Goal: Information Seeking & Learning: Learn about a topic

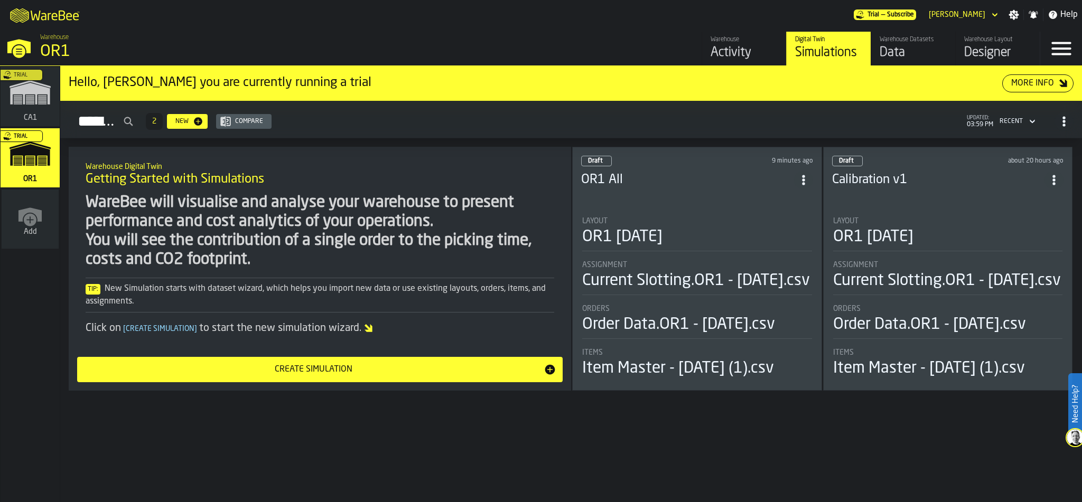
click at [925, 218] on div "Layout" at bounding box center [948, 221] width 230 height 8
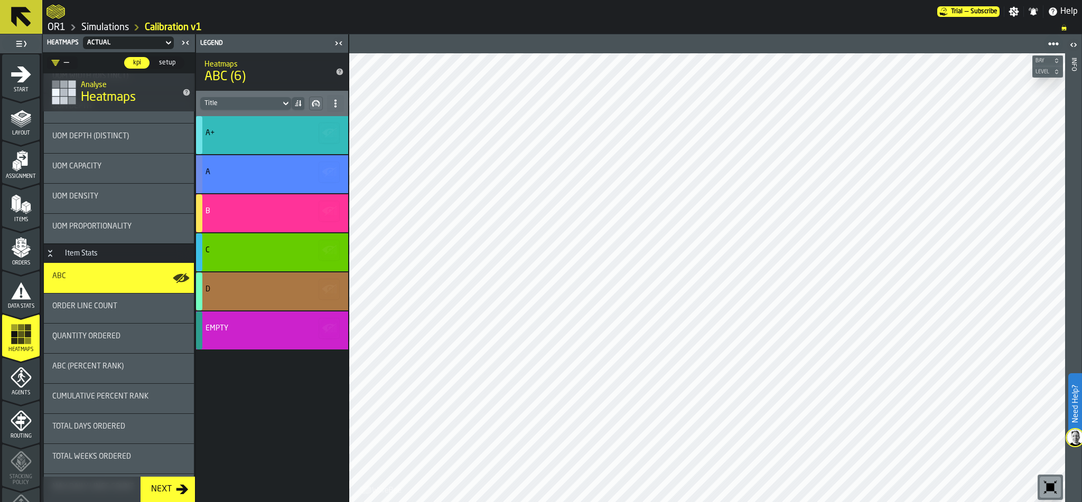
scroll to position [818, 0]
click at [120, 300] on div "Order Line Count" at bounding box center [119, 310] width 150 height 30
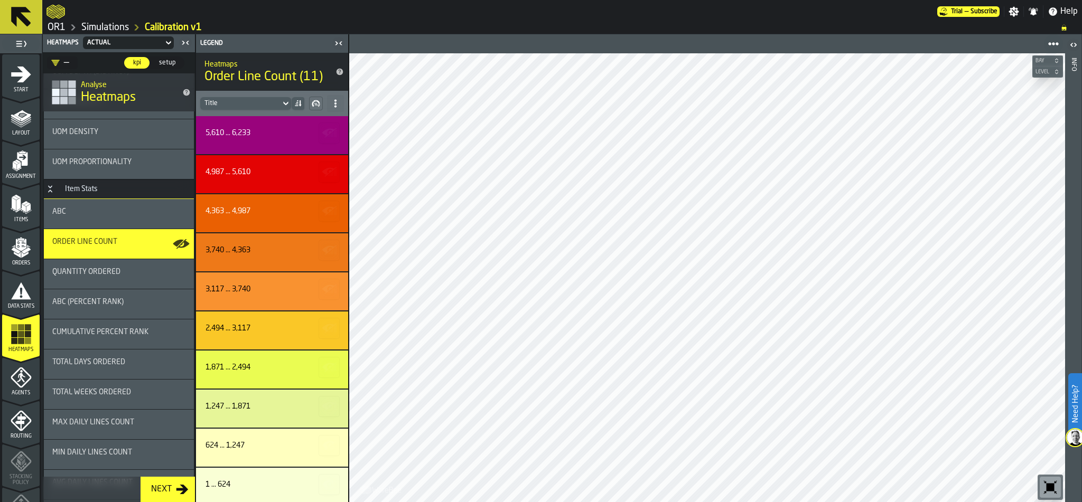
scroll to position [883, 0]
click at [137, 266] on div "Quantity Ordered" at bounding box center [119, 275] width 150 height 30
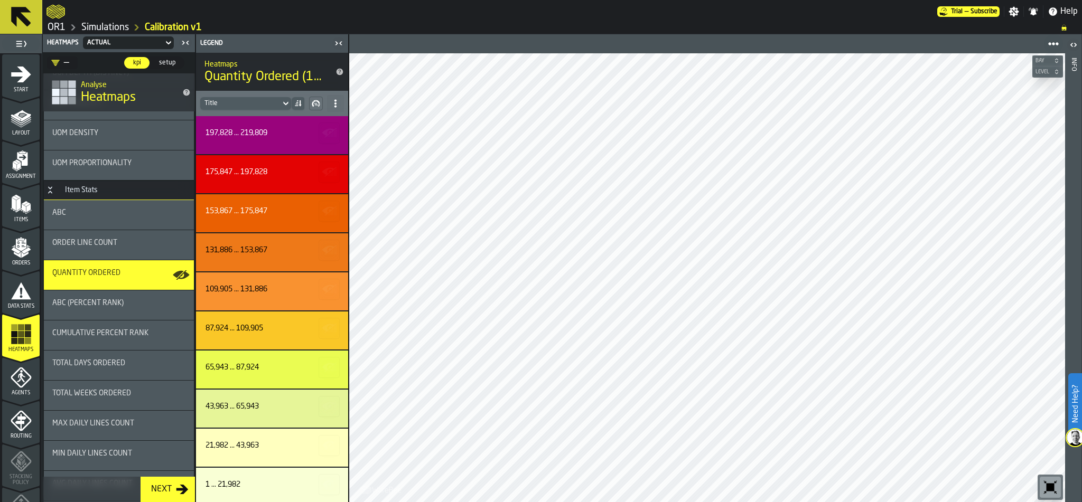
click at [131, 308] on div "ABC (Percent Rank)" at bounding box center [118, 305] width 133 height 13
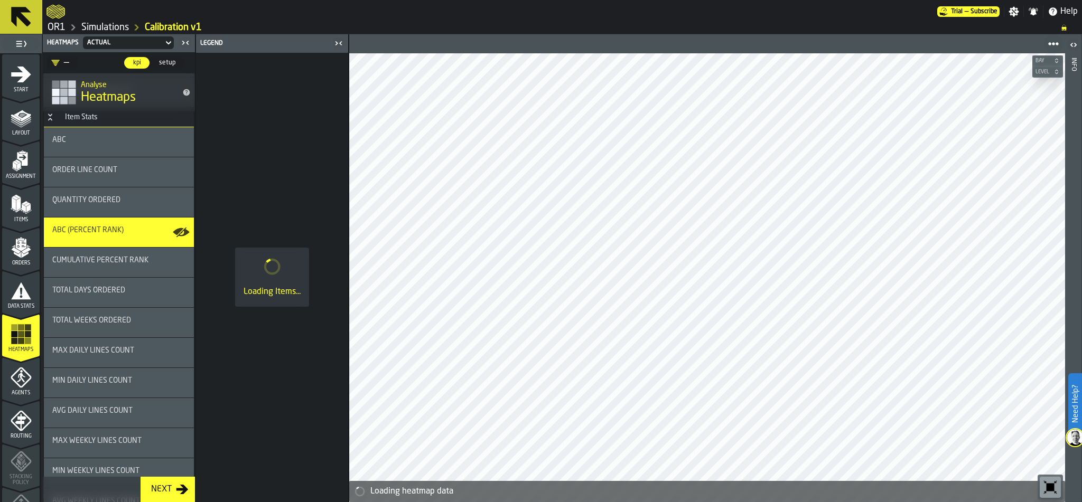
scroll to position [957, 0]
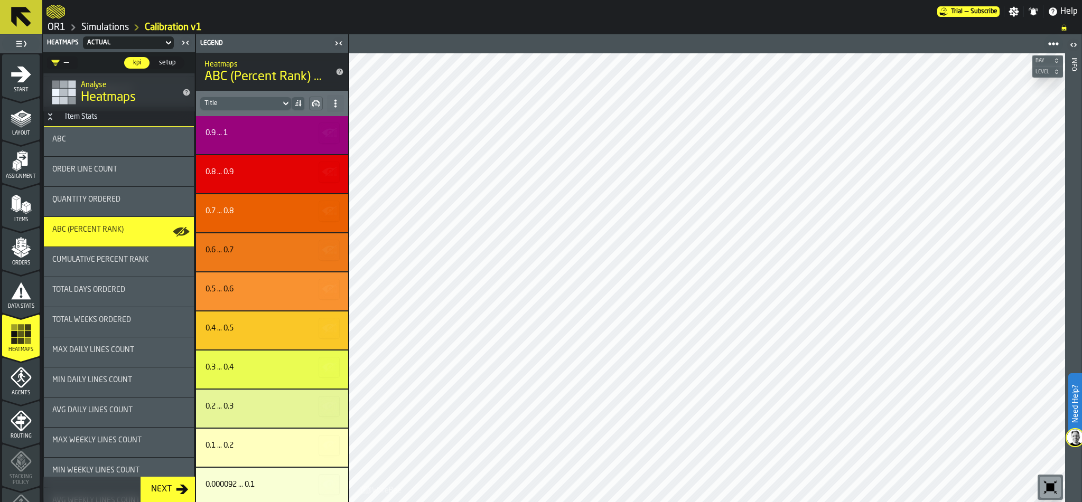
click at [119, 286] on span "Total Days Ordered" at bounding box center [88, 290] width 73 height 8
